Goal: Navigation & Orientation: Find specific page/section

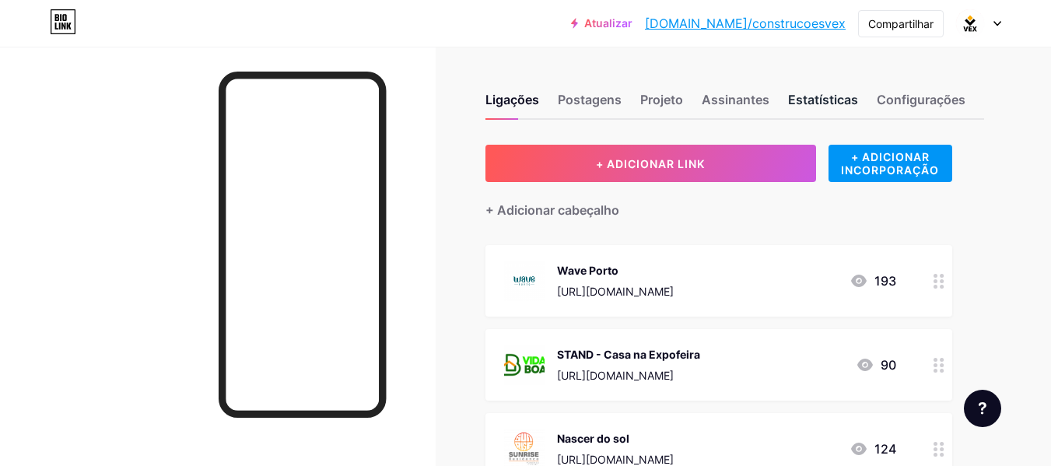
click at [837, 105] on font "Estatísticas" at bounding box center [823, 100] width 70 height 16
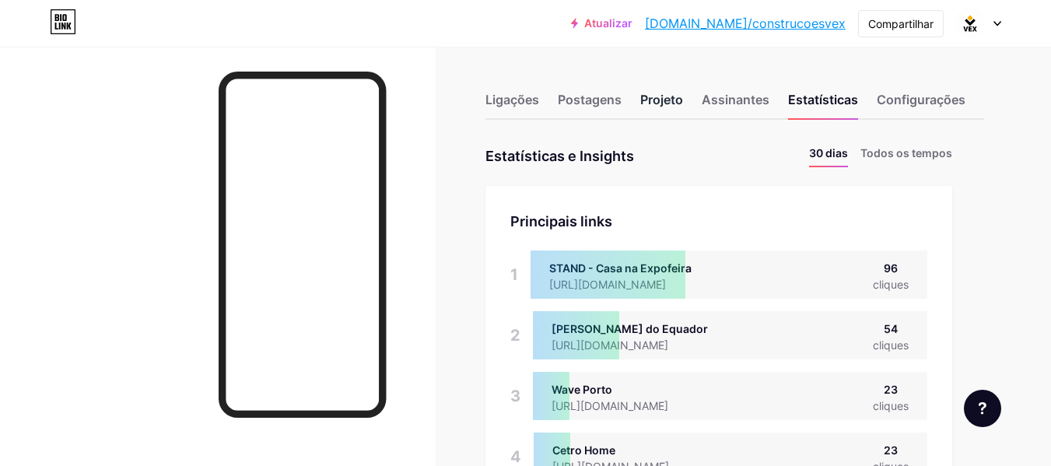
click at [671, 103] on font "Projeto" at bounding box center [661, 100] width 43 height 16
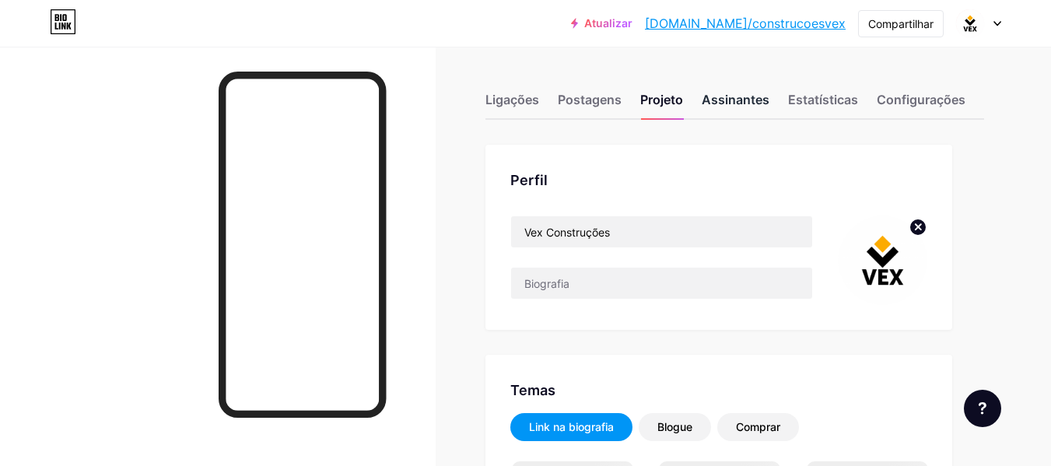
click at [755, 98] on font "Assinantes" at bounding box center [736, 100] width 68 height 16
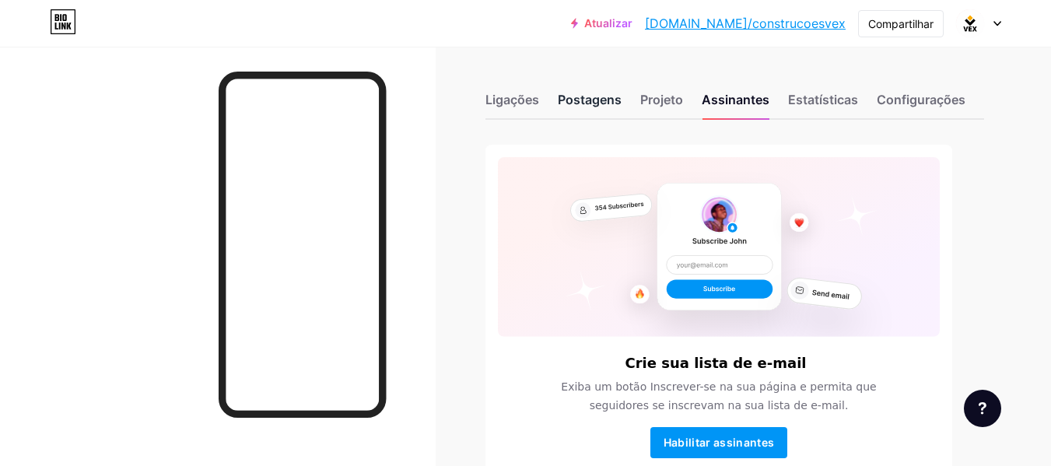
click at [605, 110] on div "Postagens" at bounding box center [590, 104] width 64 height 28
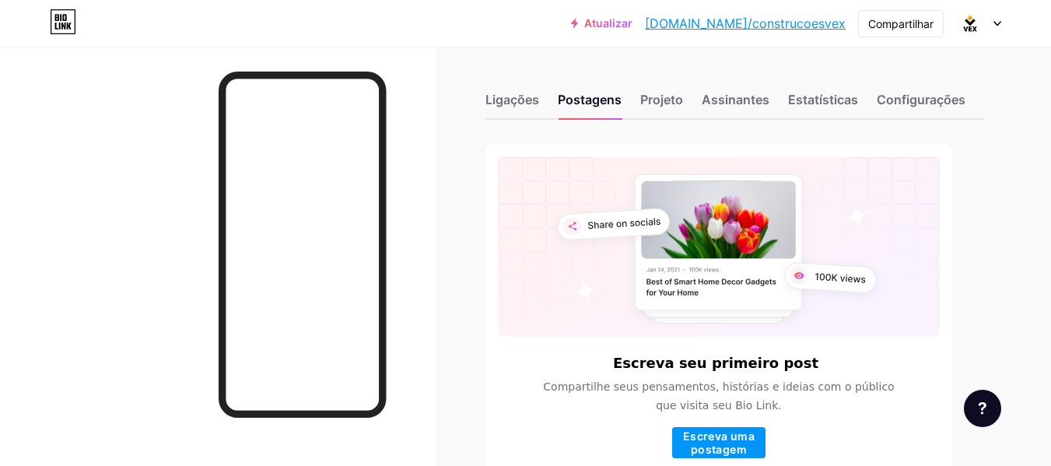
click at [828, 89] on div "Ligações Postagens Projeto Assinantes Estatísticas Configurações" at bounding box center [734, 92] width 499 height 54
click at [823, 98] on font "Estatísticas" at bounding box center [823, 100] width 70 height 16
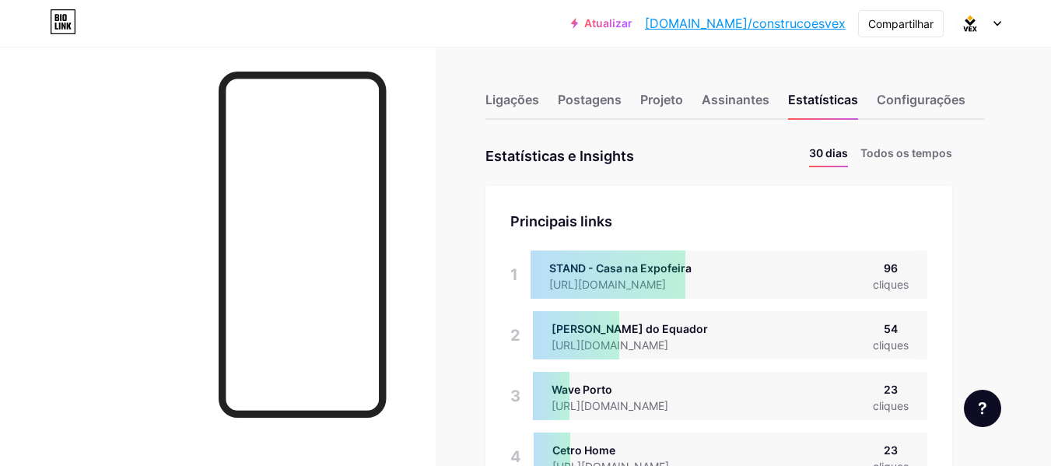
scroll to position [466, 1051]
click at [938, 165] on li "Todos os tempos" at bounding box center [906, 156] width 92 height 23
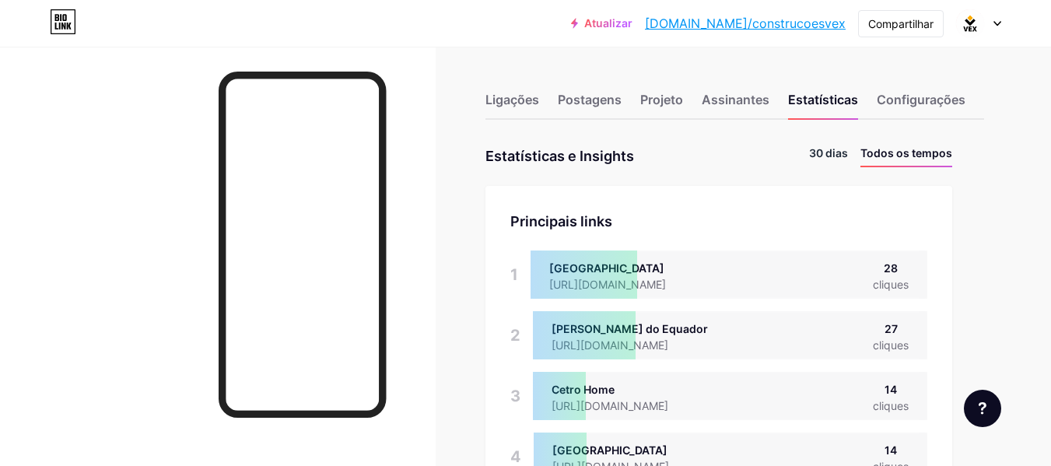
click at [840, 152] on font "30 dias" at bounding box center [828, 152] width 39 height 13
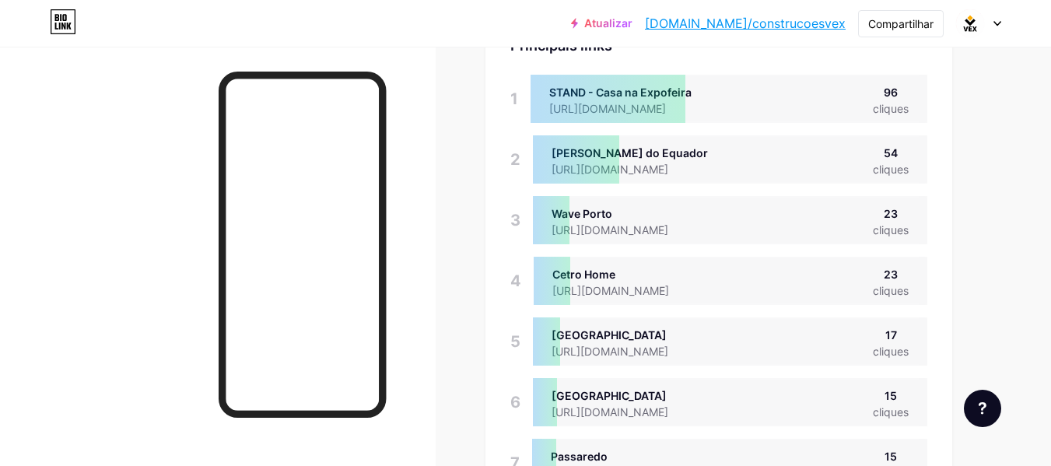
scroll to position [0, 0]
